Goal: Information Seeking & Learning: Learn about a topic

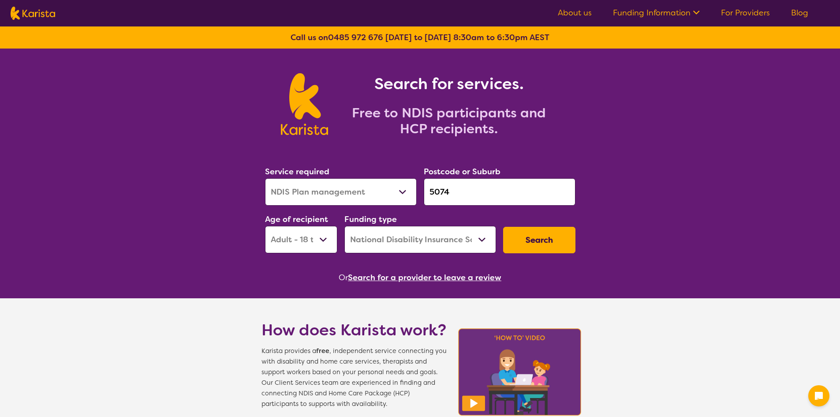
select select "NDIS Plan management"
select select "AD"
select select "NDIS"
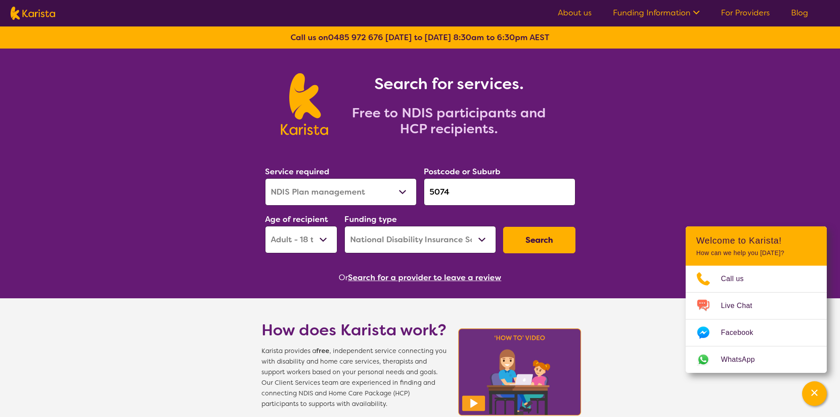
click at [401, 194] on select "Allied Health Assistant Assessment ([MEDICAL_DATA] or [MEDICAL_DATA]) Behaviour…" at bounding box center [341, 191] width 152 height 27
click at [172, 118] on div "Search for services. Free to NDIS participants and HCP recipients." at bounding box center [420, 95] width 840 height 92
drag, startPoint x: 454, startPoint y: 190, endPoint x: 410, endPoint y: 185, distance: 43.9
click at [410, 185] on div "Service required Allied Health Assistant Assessment ([MEDICAL_DATA] or [MEDICAL…" at bounding box center [421, 208] width 318 height 95
paste input "5290"
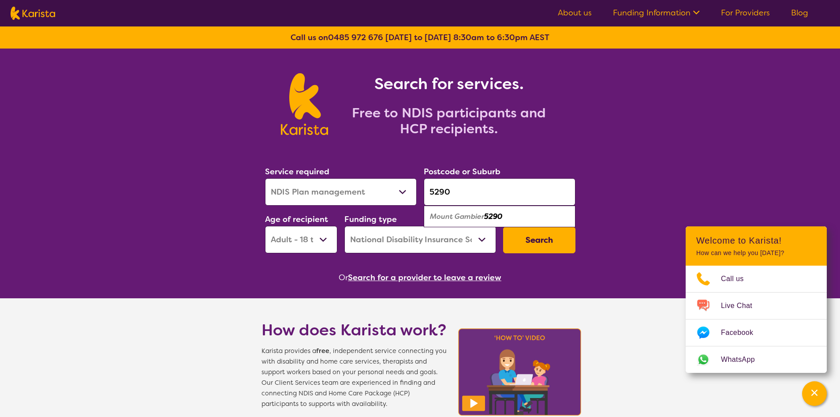
type input "5290"
click at [386, 196] on select "Allied Health Assistant Assessment ([MEDICAL_DATA] or [MEDICAL_DATA]) Behaviour…" at bounding box center [341, 191] width 152 height 27
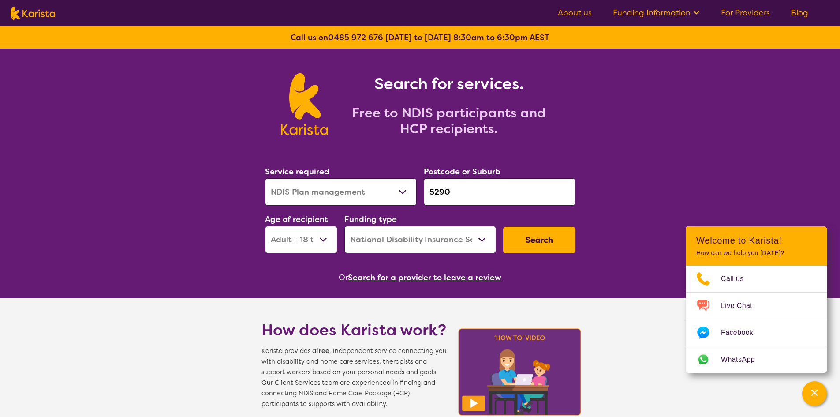
select select "NDIS Support Coordination"
click at [265, 178] on select "Allied Health Assistant Assessment ([MEDICAL_DATA] or [MEDICAL_DATA]) Behaviour…" at bounding box center [341, 191] width 152 height 27
click at [306, 240] on select "Early Childhood - 0 to 9 Child - 10 to 11 Adolescent - 12 to 17 Adult - 18 to 6…" at bounding box center [301, 239] width 72 height 27
select select "EC"
click at [265, 226] on select "Early Childhood - 0 to 9 Child - 10 to 11 Adolescent - 12 to 17 Adult - 18 to 6…" at bounding box center [301, 239] width 72 height 27
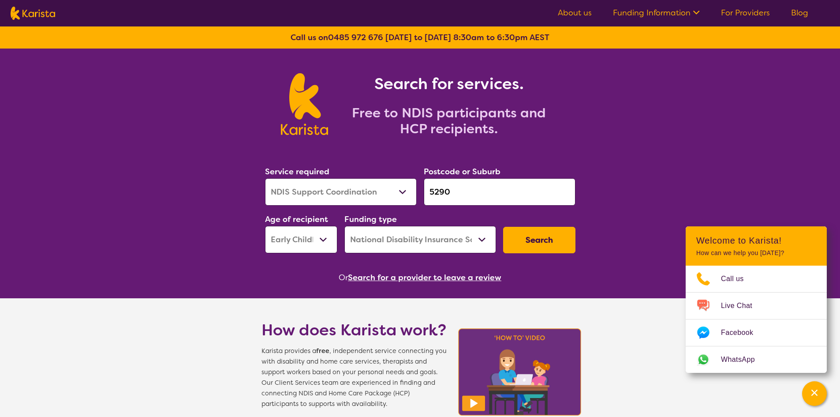
click at [526, 239] on button "Search" at bounding box center [539, 240] width 72 height 26
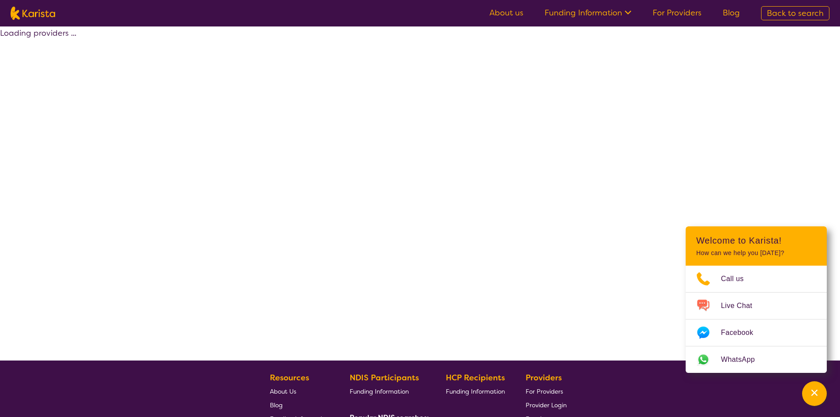
select select "NDIS Support Coordination"
select select "EC"
select select "NDIS"
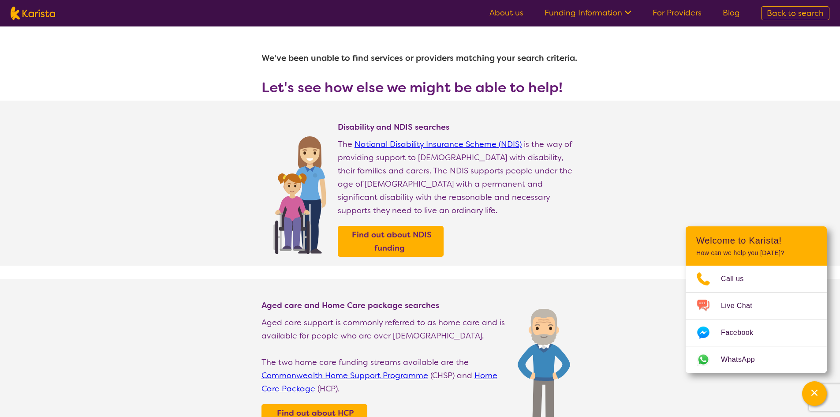
select select "NDIS Support Coordination"
select select "EC"
select select "NDIS"
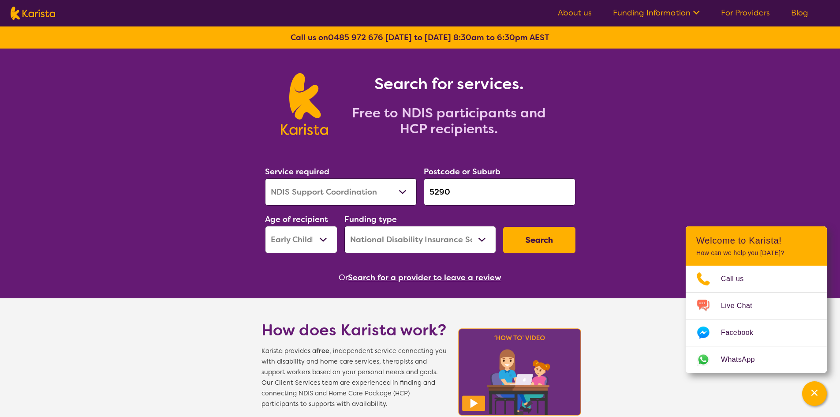
click at [310, 240] on select "Early Childhood - 0 to 9 Child - 10 to 11 Adolescent - 12 to 17 Adult - 18 to 6…" at bounding box center [301, 239] width 72 height 27
select select "CH"
click at [265, 226] on select "Early Childhood - 0 to 9 Child - 10 to 11 Adolescent - 12 to 17 Adult - 18 to 6…" at bounding box center [301, 239] width 72 height 27
click at [532, 249] on button "Search" at bounding box center [539, 240] width 72 height 26
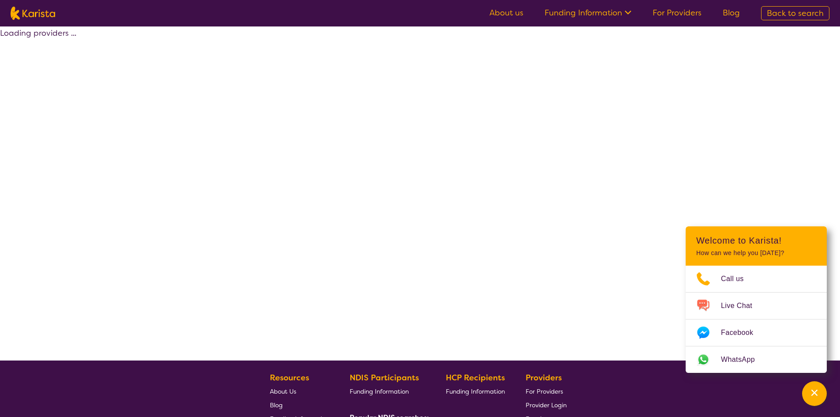
select select "NDIS Support Coordination"
select select "CH"
select select "NDIS"
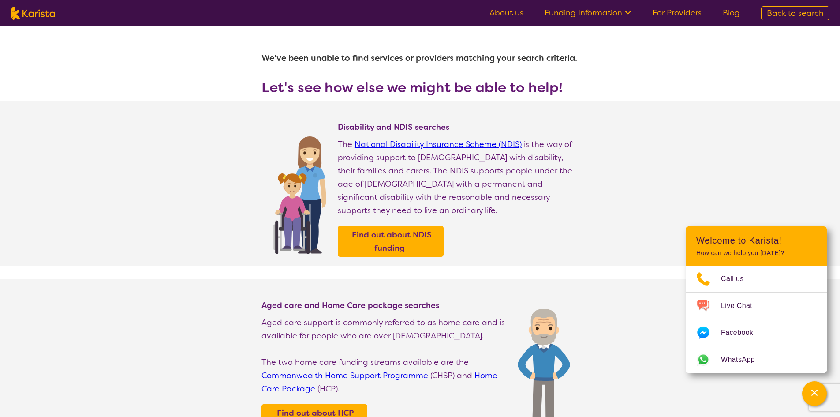
select select "NDIS Support Coordination"
select select "CH"
select select "NDIS"
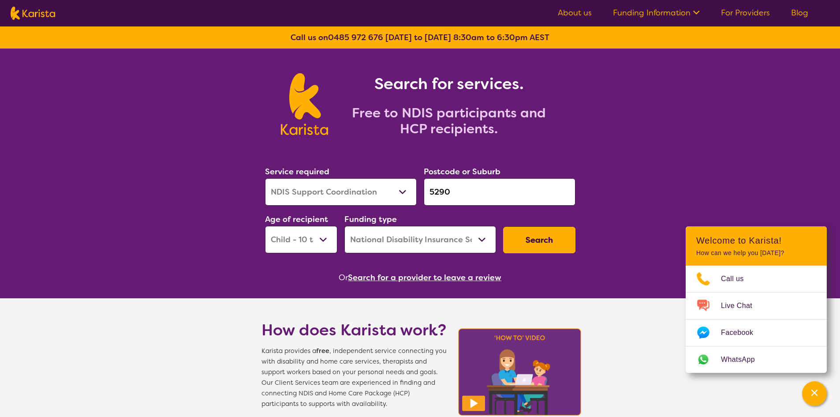
click at [317, 245] on select "Early Childhood - 0 to 9 Child - 10 to 11 Adolescent - 12 to 17 Adult - 18 to 6…" at bounding box center [301, 239] width 72 height 27
select select "AS"
click at [265, 226] on select "Early Childhood - 0 to 9 Child - 10 to 11 Adolescent - 12 to 17 Adult - 18 to 6…" at bounding box center [301, 239] width 72 height 27
click at [535, 239] on button "Search" at bounding box center [539, 240] width 72 height 26
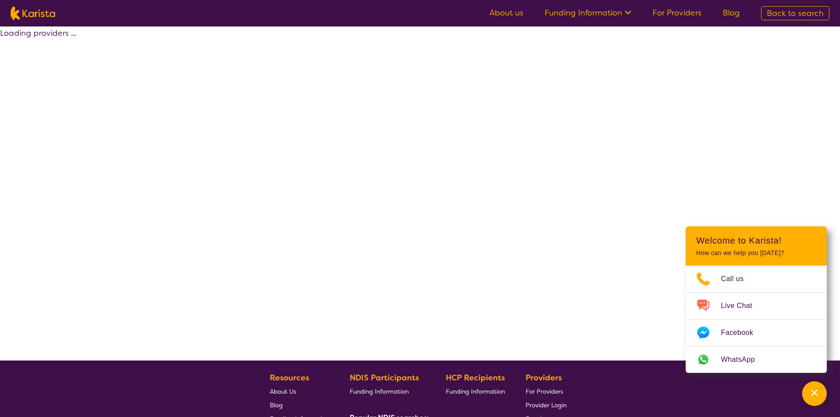
select select "NDIS Support Coordination"
select select "AS"
select select "NDIS"
